Goal: Transaction & Acquisition: Obtain resource

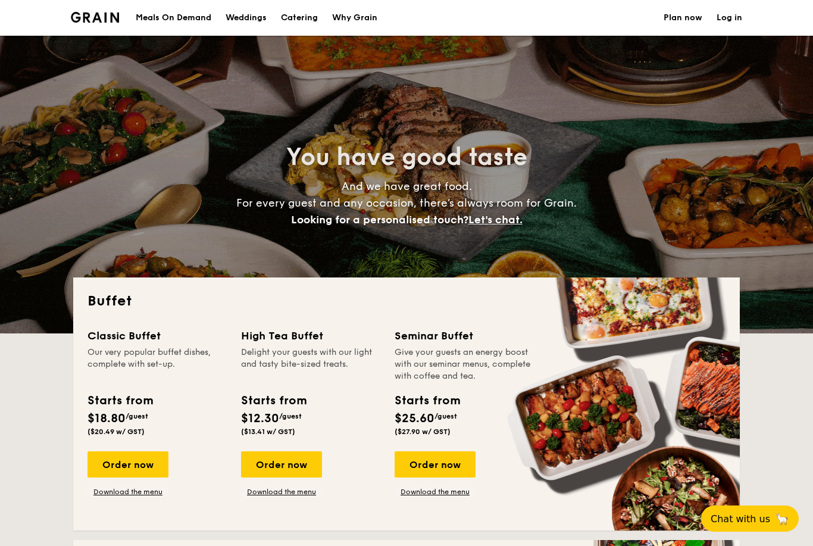
select select
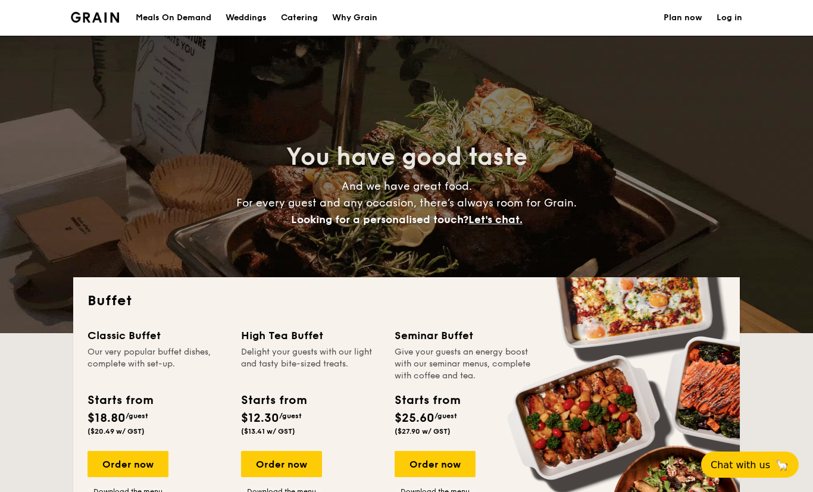
click at [356, 17] on div "Why Grain" at bounding box center [354, 18] width 45 height 36
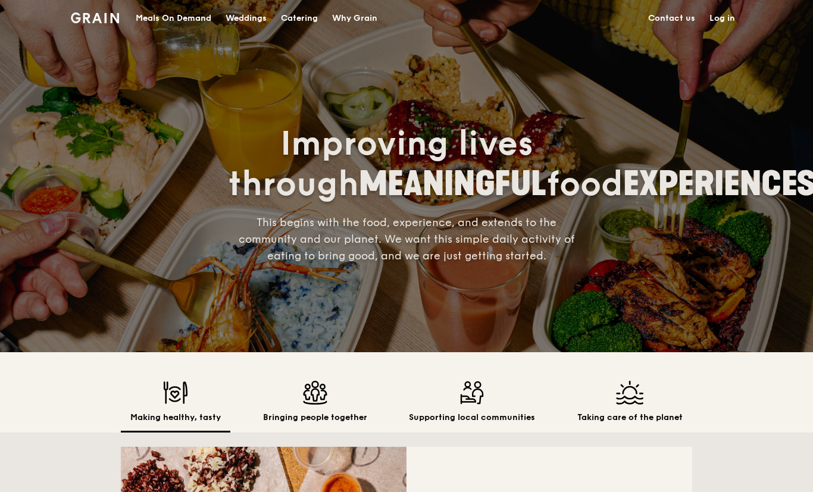
click at [199, 22] on div "Meals On Demand" at bounding box center [174, 19] width 76 height 36
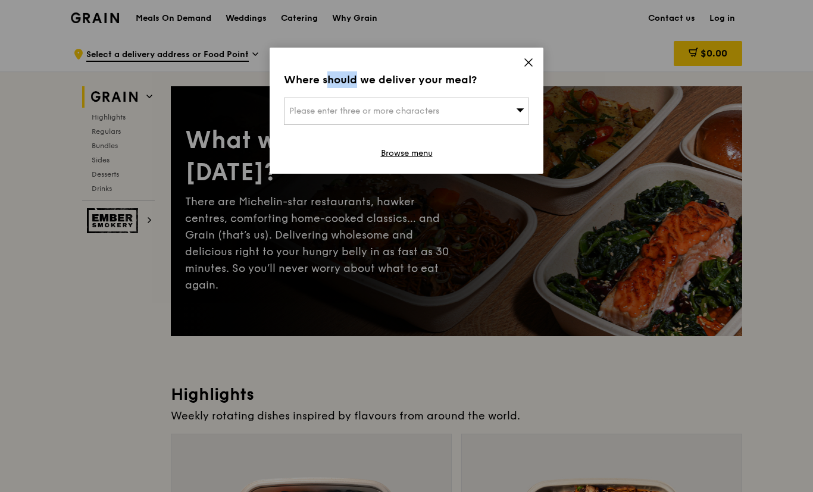
click at [532, 61] on icon at bounding box center [528, 62] width 11 height 11
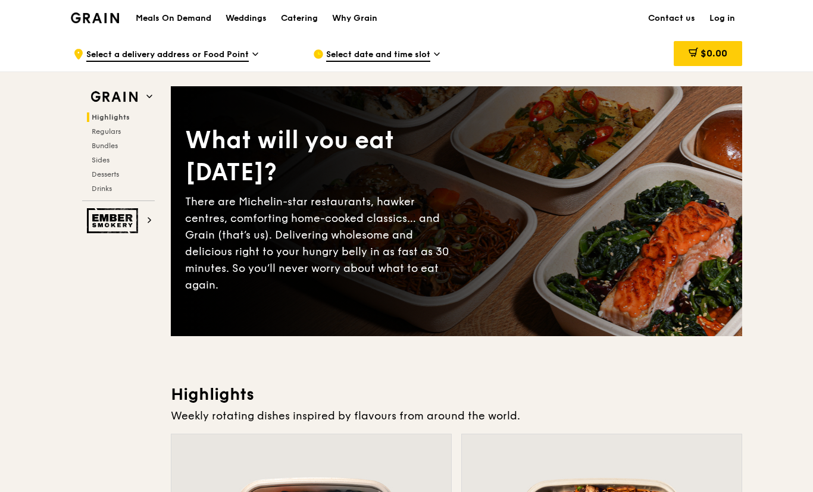
click at [306, 9] on div "Catering" at bounding box center [299, 19] width 37 height 36
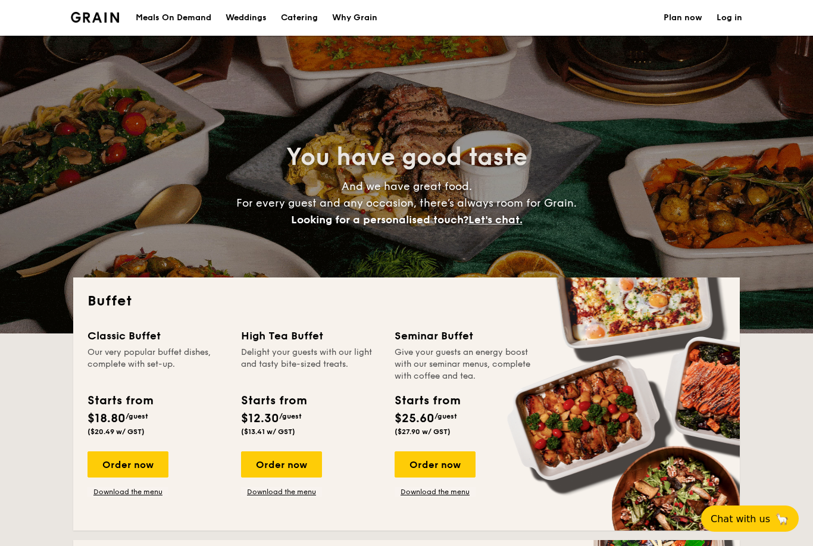
select select
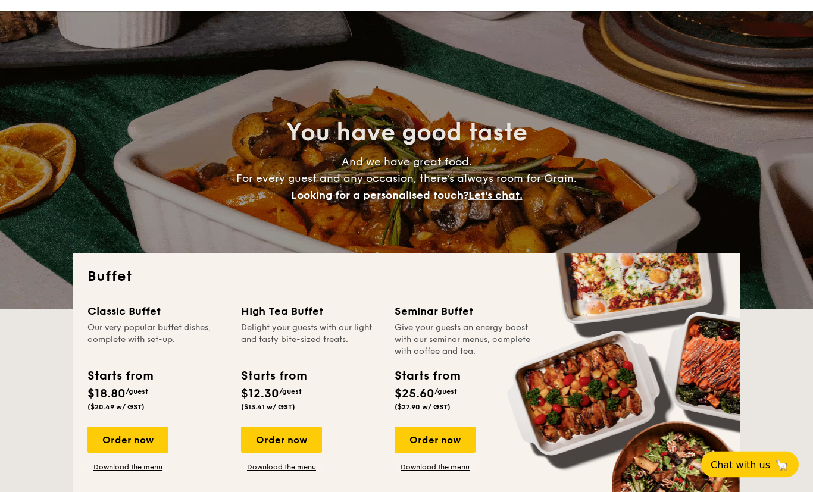
scroll to position [25, 0]
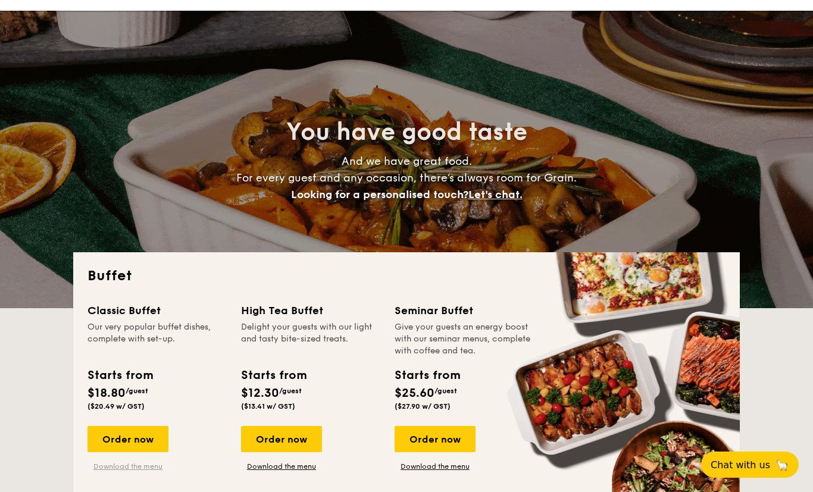
click at [127, 471] on link "Download the menu" at bounding box center [127, 467] width 81 height 10
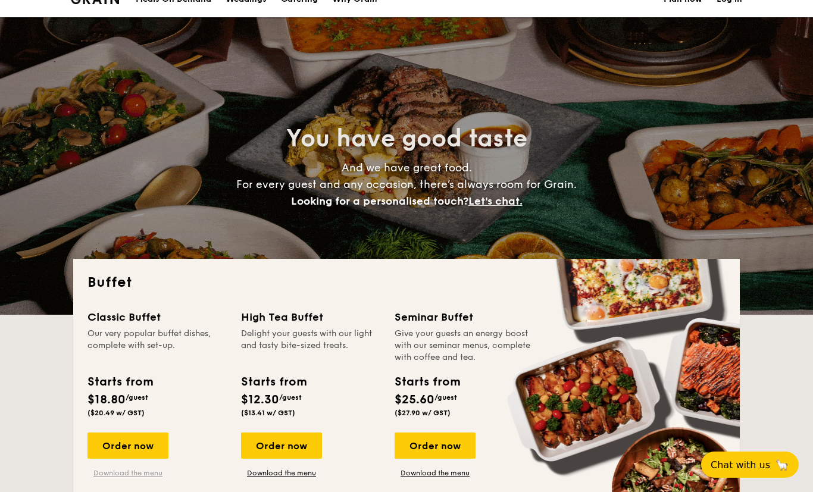
scroll to position [0, 0]
